Goal: Find specific page/section: Find specific page/section

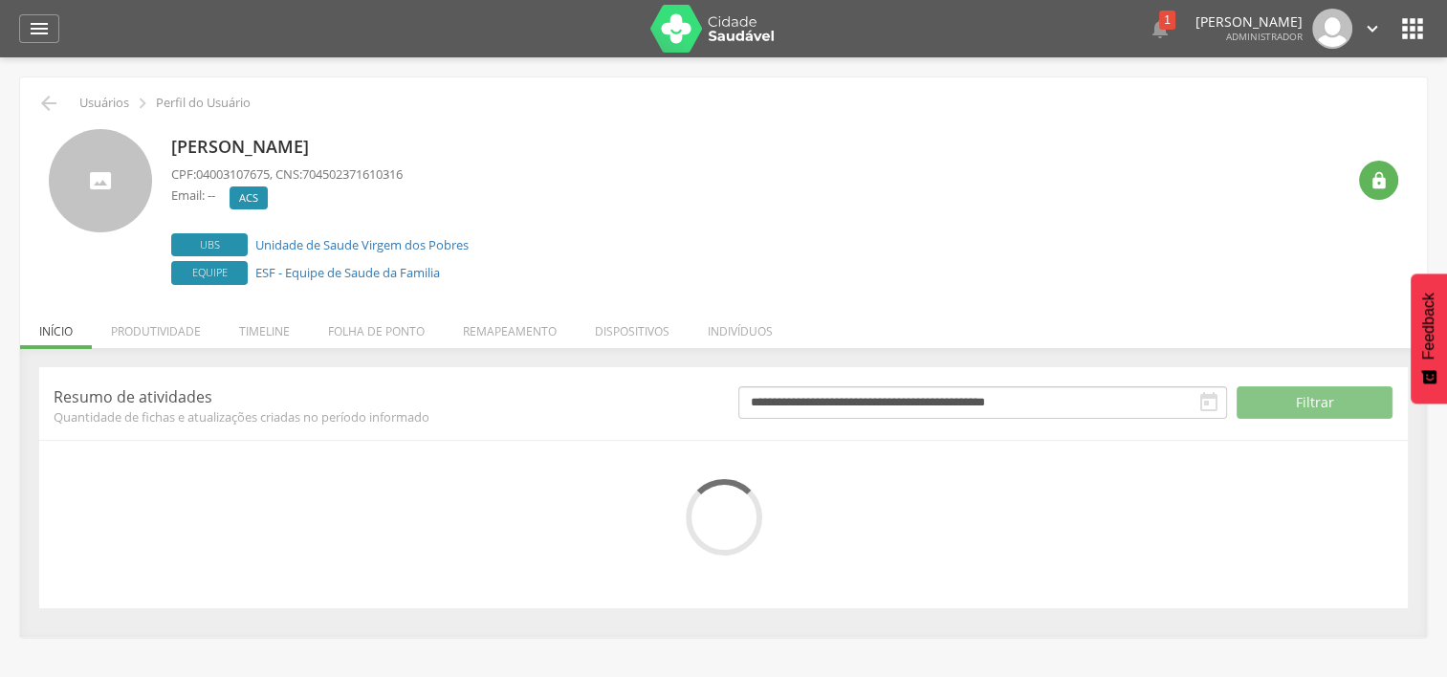
drag, startPoint x: 411, startPoint y: 149, endPoint x: 173, endPoint y: 128, distance: 239.1
click at [173, 129] on div "Marta Oliveira Chaves CPF: 04003107675 , CNS: 704502371610316 Email: -- vnull A…" at bounding box center [319, 209] width 297 height 161
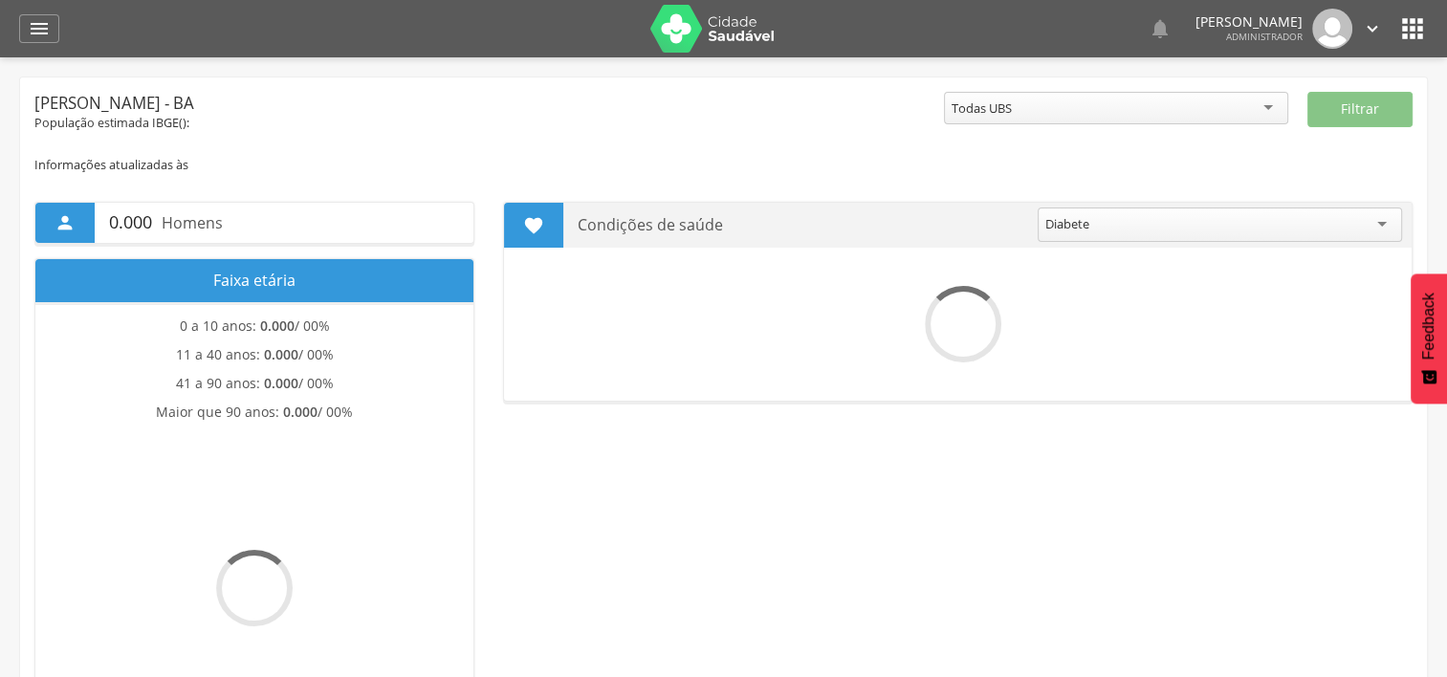
click at [1425, 48] on div "  Lorem ipsum dolor sit amet, sed do eiusmod tempor incididunt ut labore et d…" at bounding box center [752, 28] width 1349 height 57
click at [1413, 34] on icon "" at bounding box center [1412, 28] width 31 height 31
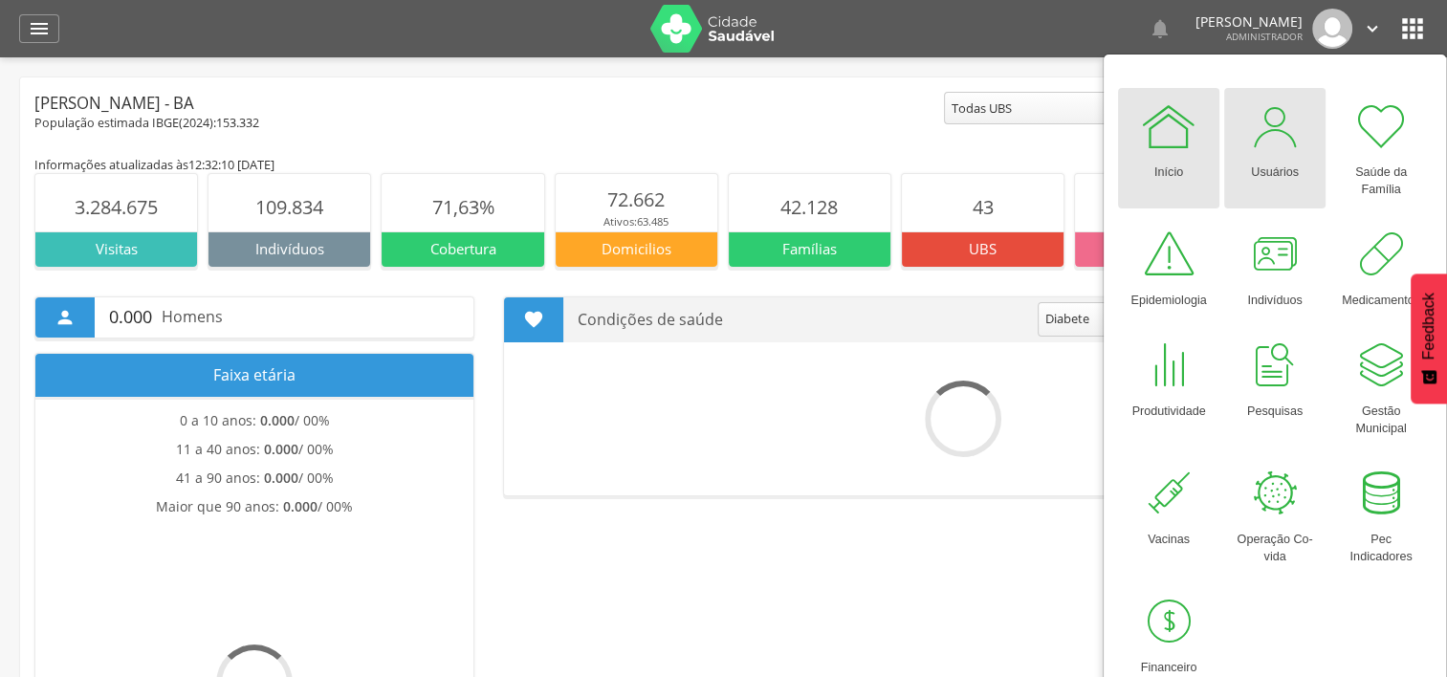
click at [1259, 158] on div "Usuários" at bounding box center [1275, 168] width 48 height 27
